Goal: Information Seeking & Learning: Learn about a topic

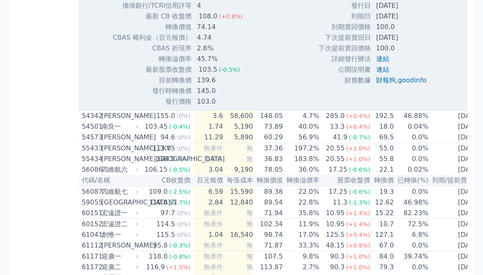
scroll to position [2968, 0]
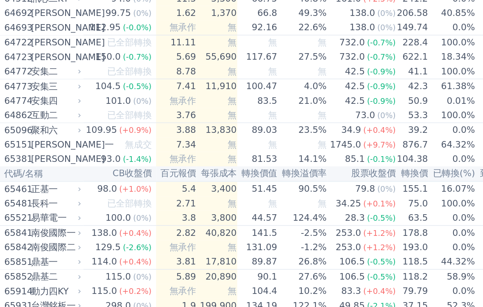
scroll to position [3375, 0]
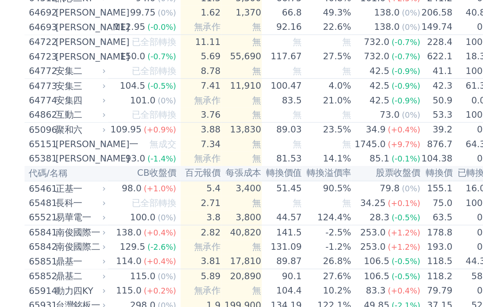
click at [102, 20] on div "樺漢五" at bounding box center [119, 15] width 35 height 10
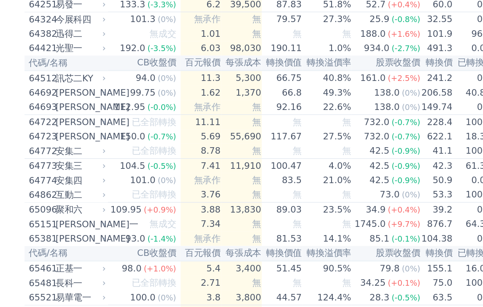
scroll to position [3583, 0]
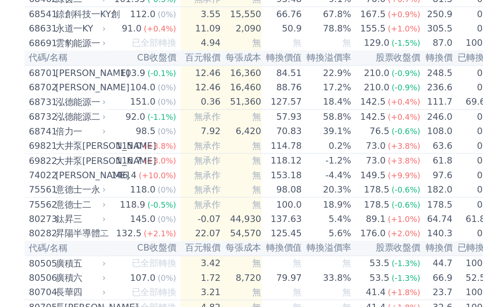
scroll to position [3883, 0]
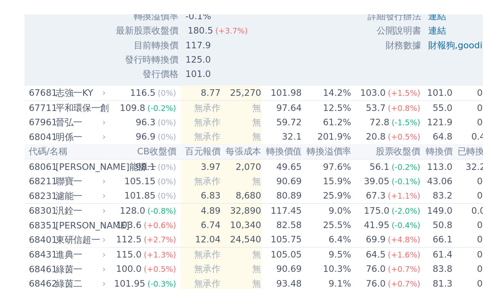
scroll to position [4030, 0]
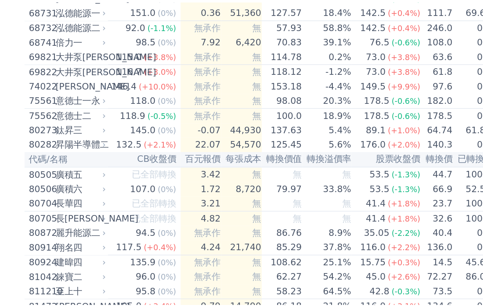
scroll to position [4027, 0]
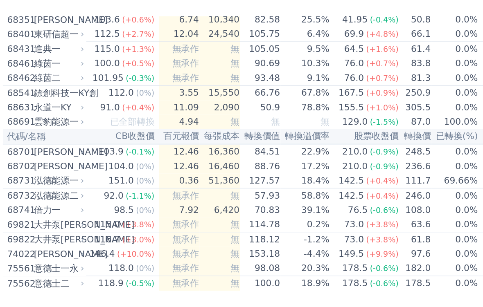
scroll to position [4110, 0]
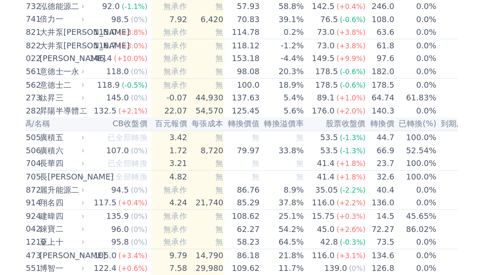
scroll to position [4262, 0]
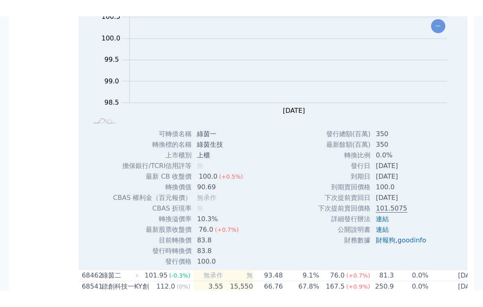
scroll to position [3973, 0]
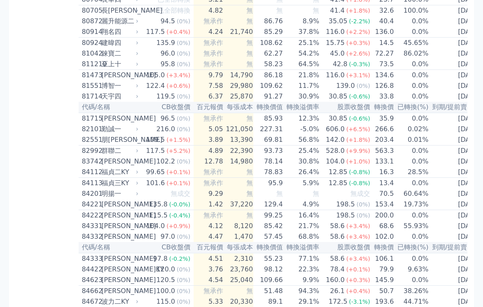
scroll to position [4180, 0]
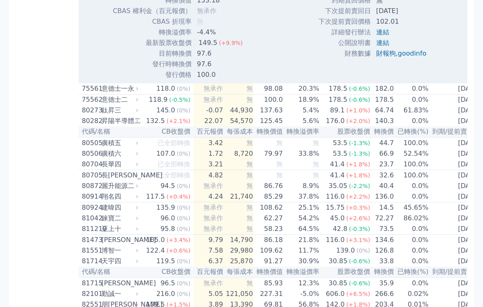
scroll to position [4280, 0]
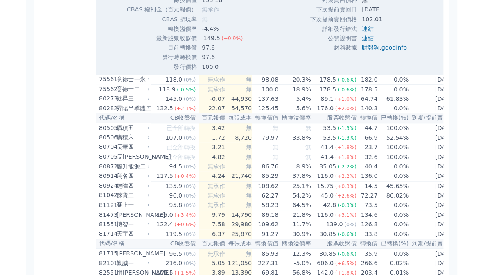
scroll to position [4292, 0]
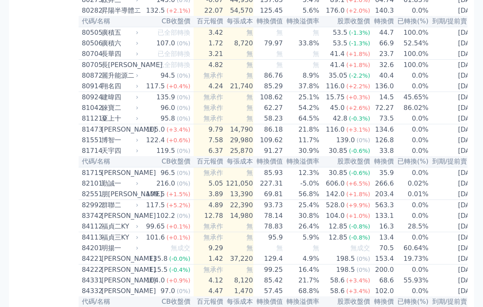
scroll to position [4394, 0]
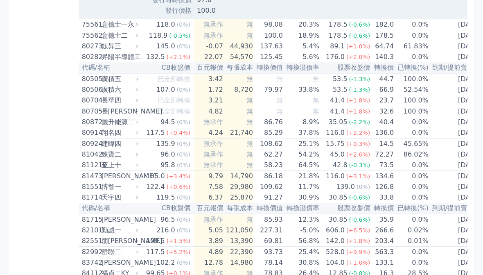
scroll to position [4328, 0]
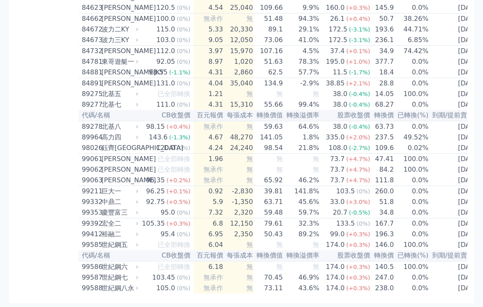
scroll to position [4548, 0]
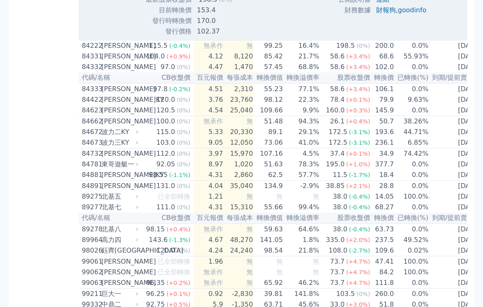
scroll to position [4615, 0]
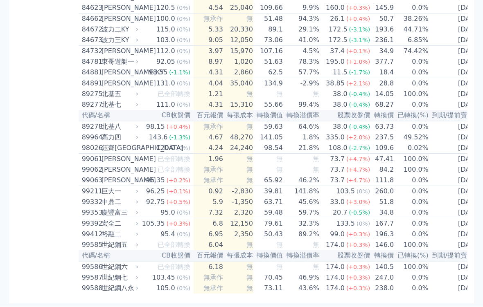
scroll to position [4767, 0]
click at [94, 143] on div "89964" at bounding box center [91, 138] width 18 height 10
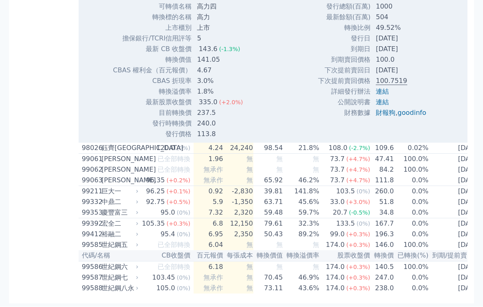
scroll to position [4827, 0]
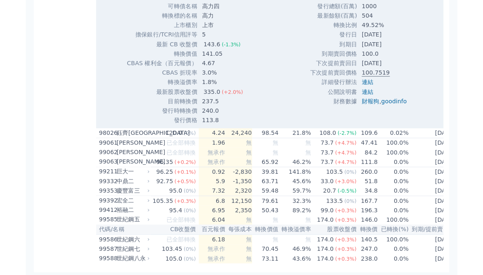
scroll to position [4806, 0]
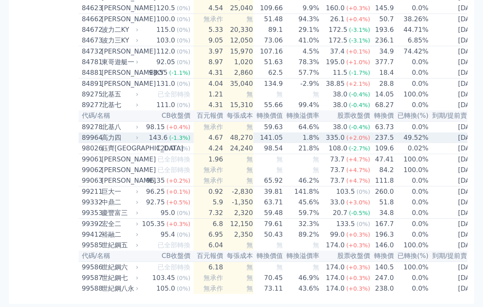
click at [102, 133] on div "高力四" at bounding box center [119, 138] width 35 height 10
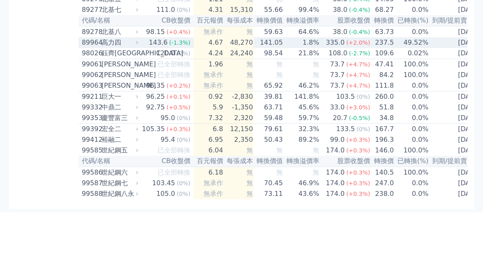
scroll to position [4838, 0]
